Goal: Transaction & Acquisition: Purchase product/service

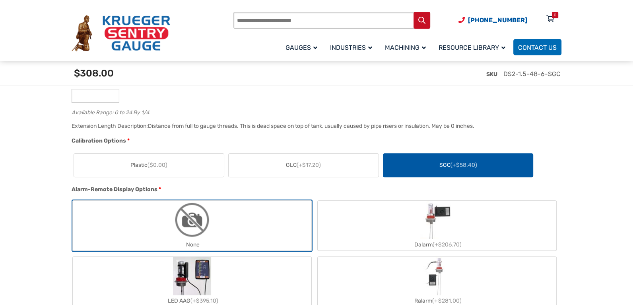
scroll to position [627, 0]
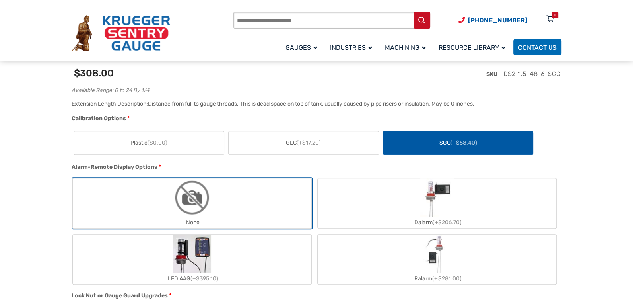
click at [439, 134] on label "SGC (+$58.40)" at bounding box center [458, 142] width 150 height 23
click at [438, 165] on div "Alarm-Remote Display Options *" at bounding box center [315, 168] width 486 height 10
click at [433, 142] on label "SGC (+$58.40)" at bounding box center [458, 142] width 150 height 23
click at [344, 138] on label "GLC (+$17.20)" at bounding box center [304, 142] width 150 height 23
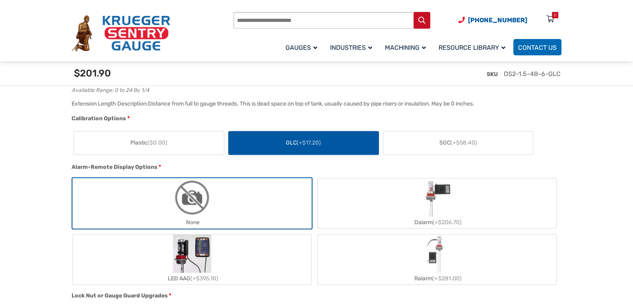
click at [406, 134] on label "SGC (+$58.40)" at bounding box center [458, 142] width 150 height 23
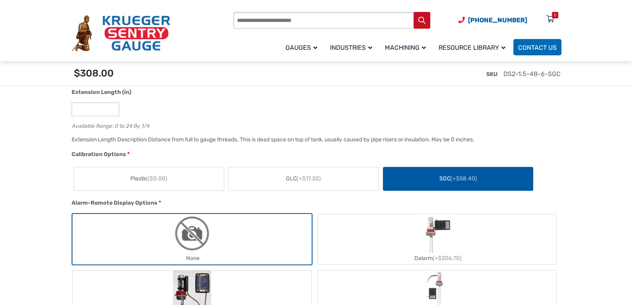
scroll to position [591, 0]
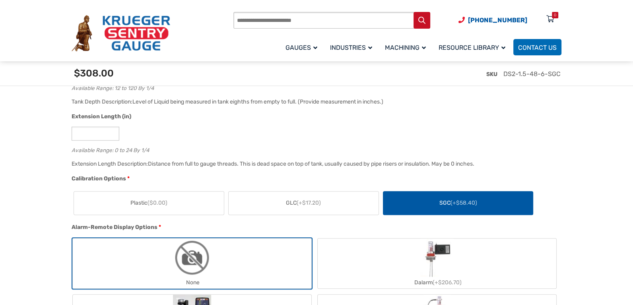
click at [153, 195] on label "Plastic ($0.00)" at bounding box center [149, 202] width 150 height 23
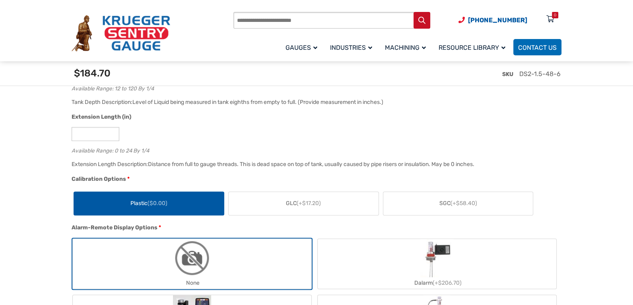
click at [273, 200] on label "GLC (+$17.20)" at bounding box center [304, 203] width 150 height 23
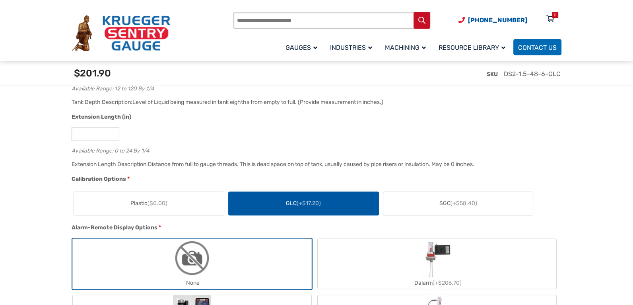
click at [441, 200] on span "SGC (+$58.40)" at bounding box center [459, 203] width 38 height 8
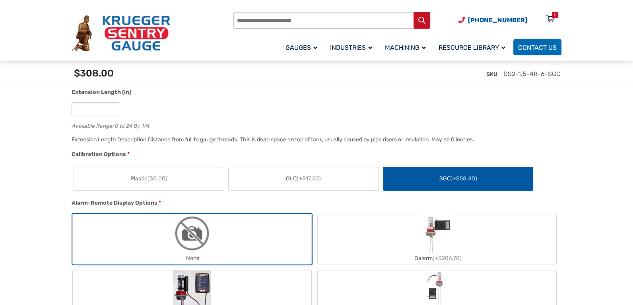
scroll to position [591, 0]
click at [250, 190] on label "GLC (+$17.20)" at bounding box center [304, 178] width 150 height 23
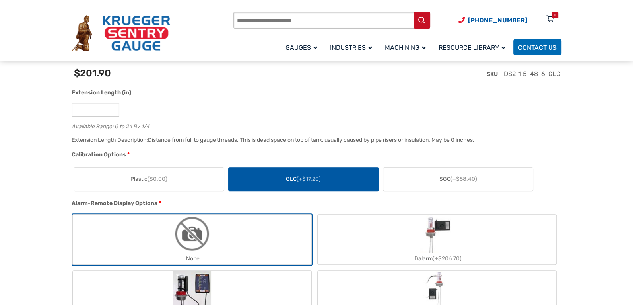
click at [437, 174] on label "SGC (+$58.40)" at bounding box center [458, 178] width 150 height 23
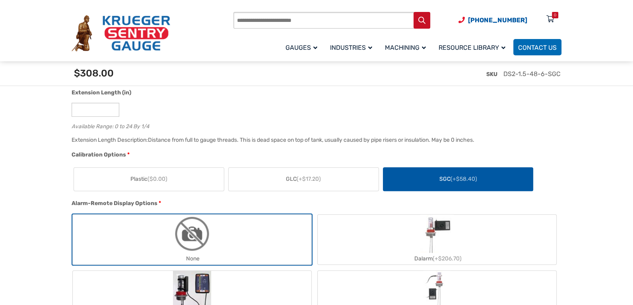
click at [476, 183] on span "SGC (+$58.40)" at bounding box center [459, 179] width 38 height 8
click at [353, 178] on label "GLC (+$17.20)" at bounding box center [304, 178] width 150 height 23
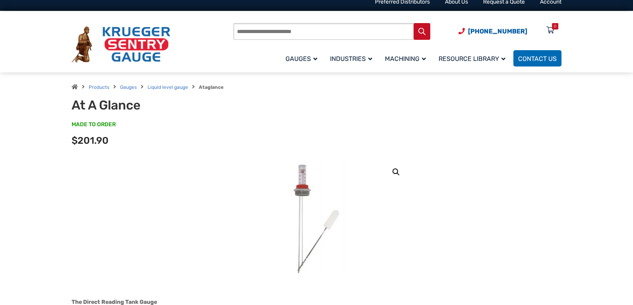
scroll to position [0, 0]
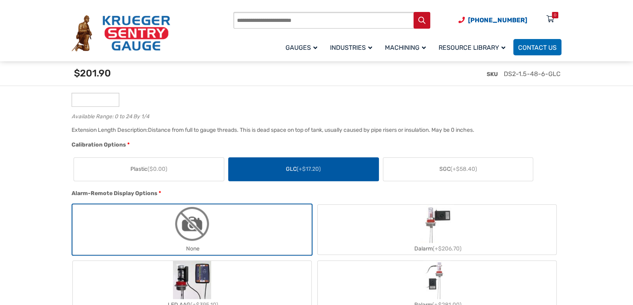
click at [448, 175] on label "SGC (+$58.40)" at bounding box center [458, 169] width 150 height 23
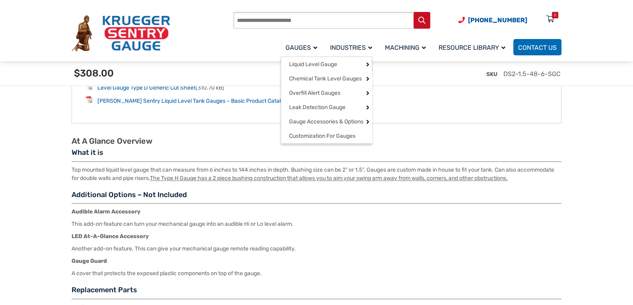
scroll to position [1108, 0]
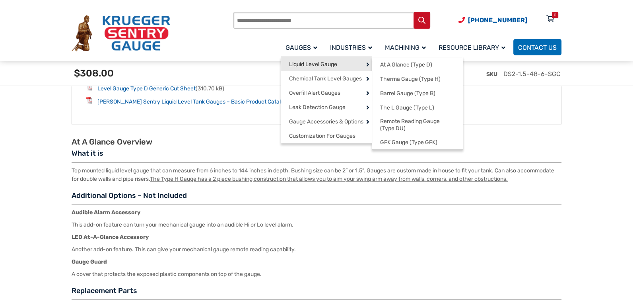
click at [320, 62] on span "Liquid Level Gauge" at bounding box center [313, 64] width 48 height 7
click at [419, 59] on link "At A Glance (Type D)" at bounding box center [417, 64] width 91 height 14
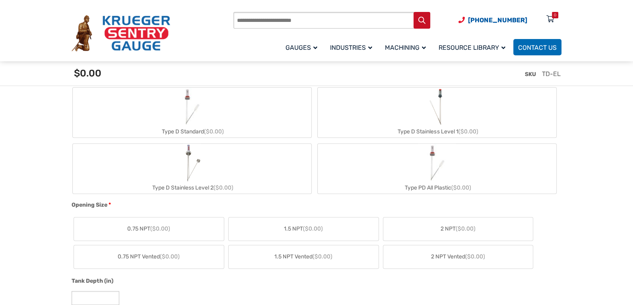
scroll to position [325, 0]
click at [245, 159] on label "Type D Stainless Level 2 ($0.00)" at bounding box center [192, 168] width 239 height 50
type input "**"
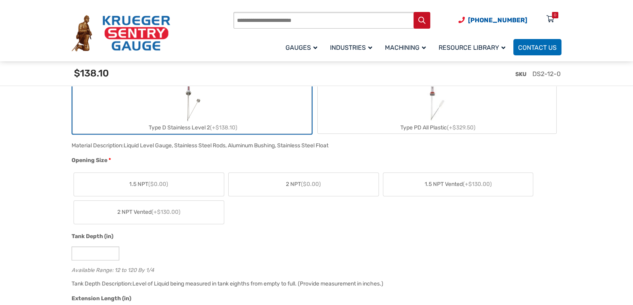
scroll to position [385, 0]
click at [178, 183] on label "1.5 NPT ($0.00)" at bounding box center [149, 183] width 150 height 23
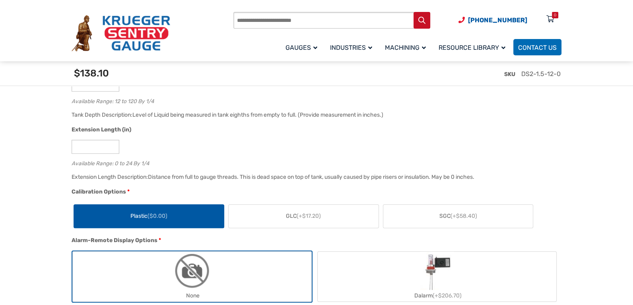
scroll to position [554, 0]
click at [437, 215] on label "SGC (+$58.40)" at bounding box center [458, 215] width 150 height 23
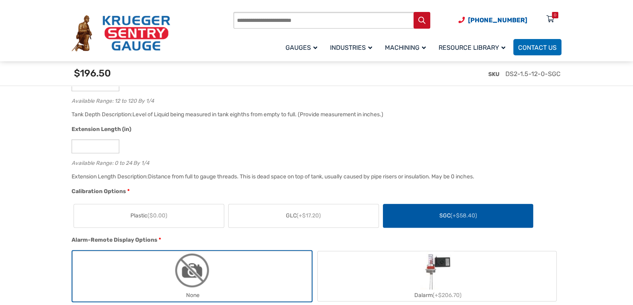
click at [368, 217] on label "GLC (+$17.20)" at bounding box center [304, 215] width 150 height 23
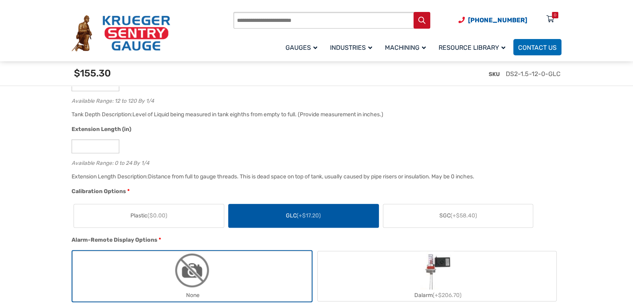
click at [433, 204] on label "SGC (+$58.40)" at bounding box center [458, 215] width 150 height 23
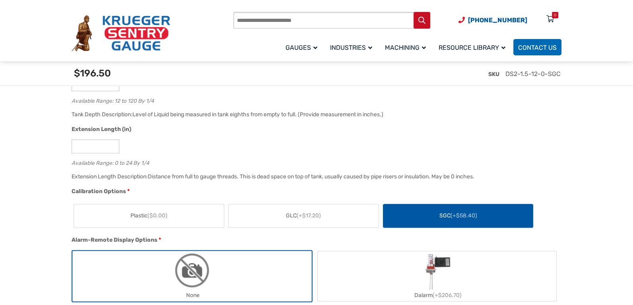
click at [343, 209] on label "GLC (+$17.20)" at bounding box center [304, 215] width 150 height 23
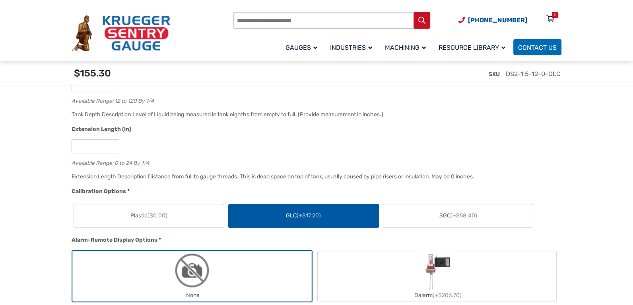
click at [395, 203] on div "Plastic ($0.00) GLC (+$17.20) SGC (+$58.40)" at bounding box center [315, 216] width 486 height 28
click at [416, 208] on label "SGC (+$58.40)" at bounding box center [458, 215] width 150 height 23
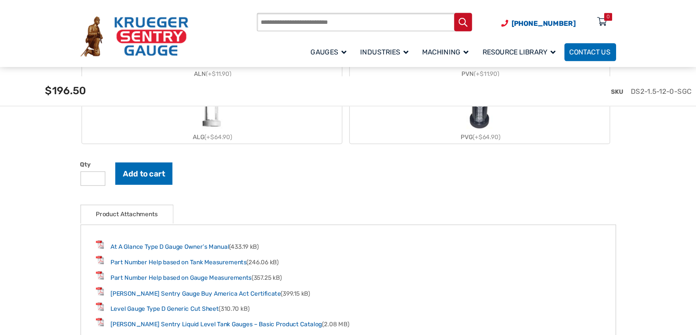
scroll to position [862, 0]
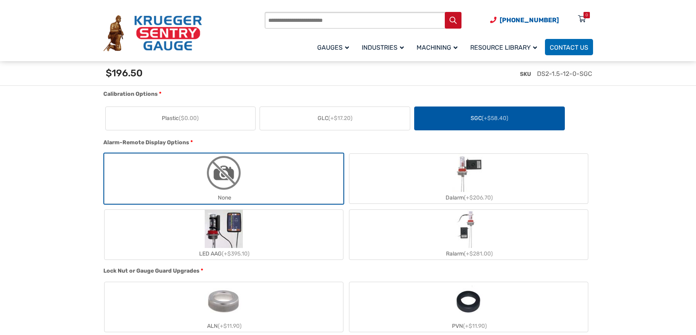
click at [389, 126] on label "GLC (+$17.20)" at bounding box center [335, 118] width 150 height 23
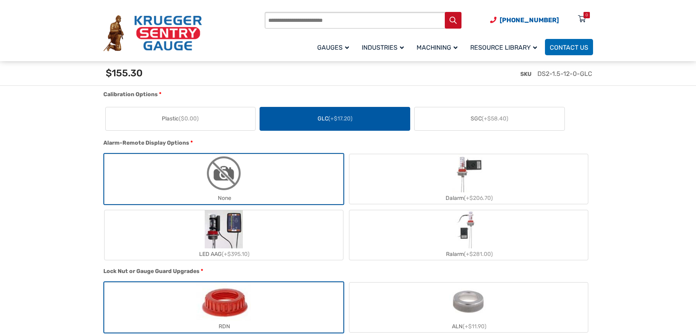
click at [474, 119] on span "SGC (+$58.40)" at bounding box center [490, 119] width 38 height 8
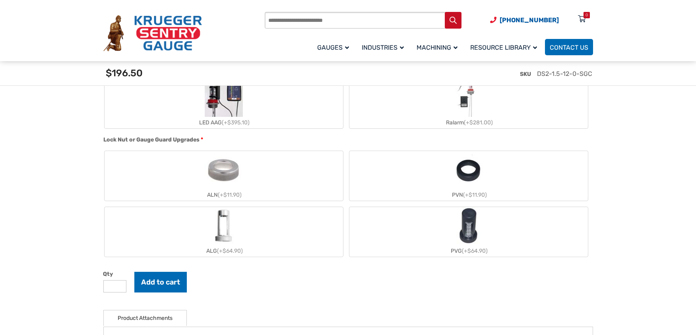
scroll to position [783, 0]
click at [237, 222] on label "ALG (+$64.90)" at bounding box center [224, 231] width 239 height 50
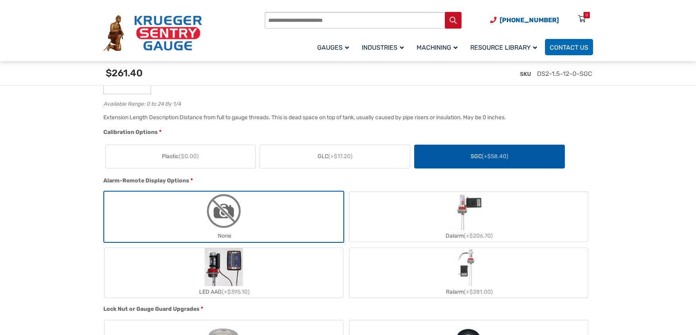
click at [334, 129] on div "Hidden 12.00 SKU DS2-1.5-12-0-SGC Material Options * Type D Standard (+$85.20) …" at bounding box center [346, 101] width 490 height 696
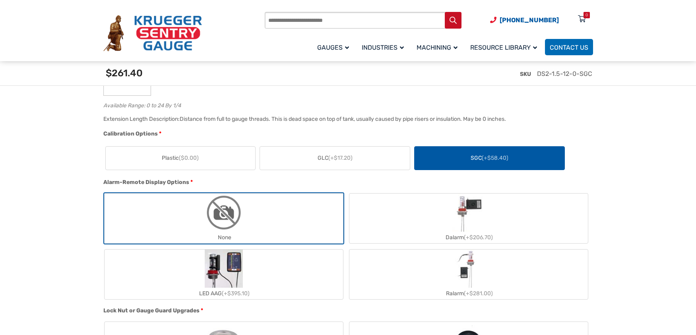
click at [222, 148] on div "Plastic ($0.00) GLC (+$17.20) SGC (+$58.40)" at bounding box center [346, 158] width 486 height 28
click at [241, 159] on label "Plastic ($0.00)" at bounding box center [181, 158] width 150 height 23
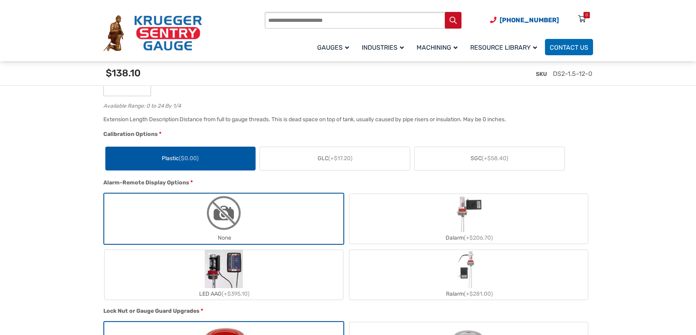
click at [288, 161] on label "GLC (+$17.20)" at bounding box center [335, 158] width 150 height 23
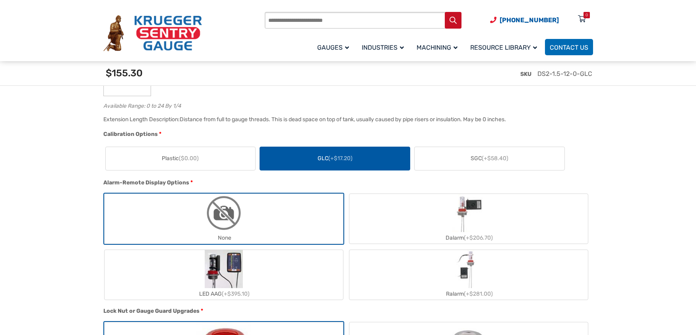
click at [429, 151] on label "SGC (+$58.40)" at bounding box center [490, 158] width 150 height 23
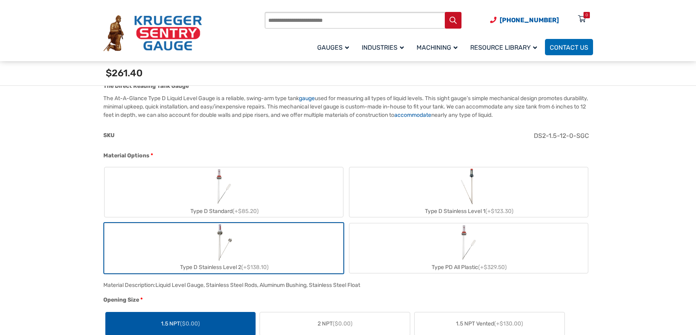
scroll to position [221, 0]
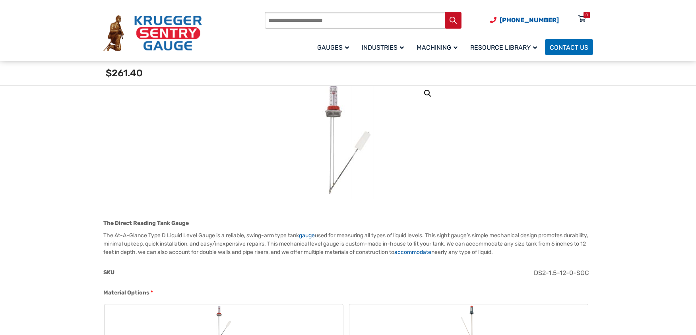
scroll to position [278, 0]
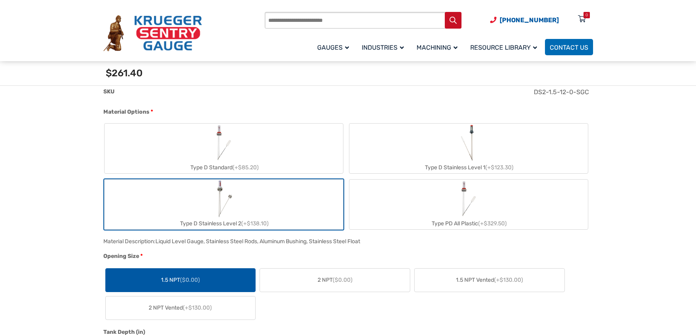
click at [286, 204] on label "Type D Stainless Level 2 (+$138.10)" at bounding box center [224, 205] width 239 height 50
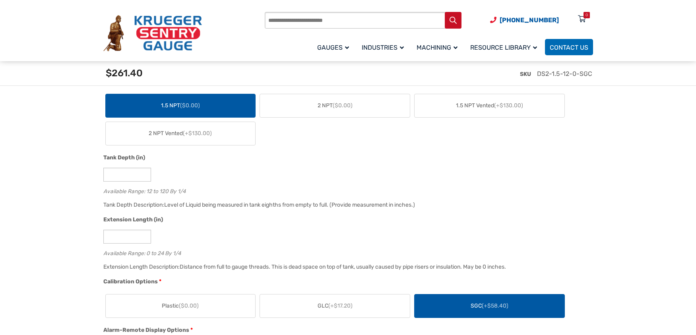
scroll to position [463, 0]
click at [119, 239] on input "*" at bounding box center [127, 237] width 48 height 14
type input "*"
drag, startPoint x: 122, startPoint y: 181, endPoint x: 91, endPoint y: 181, distance: 30.6
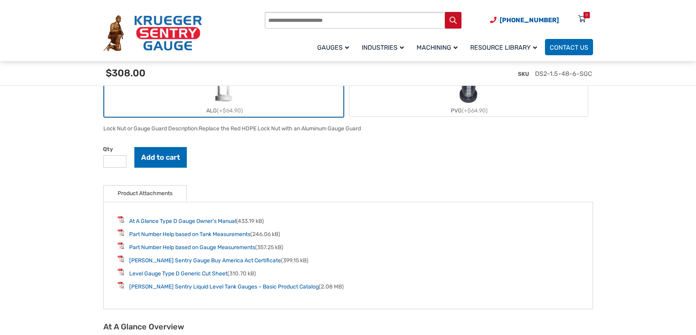
type input "**"
click at [633, 199] on section "🔍 At A Glance $ 0.00 The Direct Reading Tank Gauge The At-A-Glance Type D Liqui…" at bounding box center [348, 11] width 696 height 1515
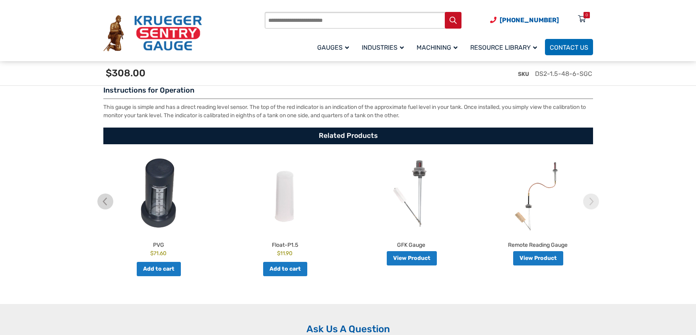
scroll to position [1387, 0]
